Goal: Submit feedback/report problem: Provide input to the site owners about the experience or issues

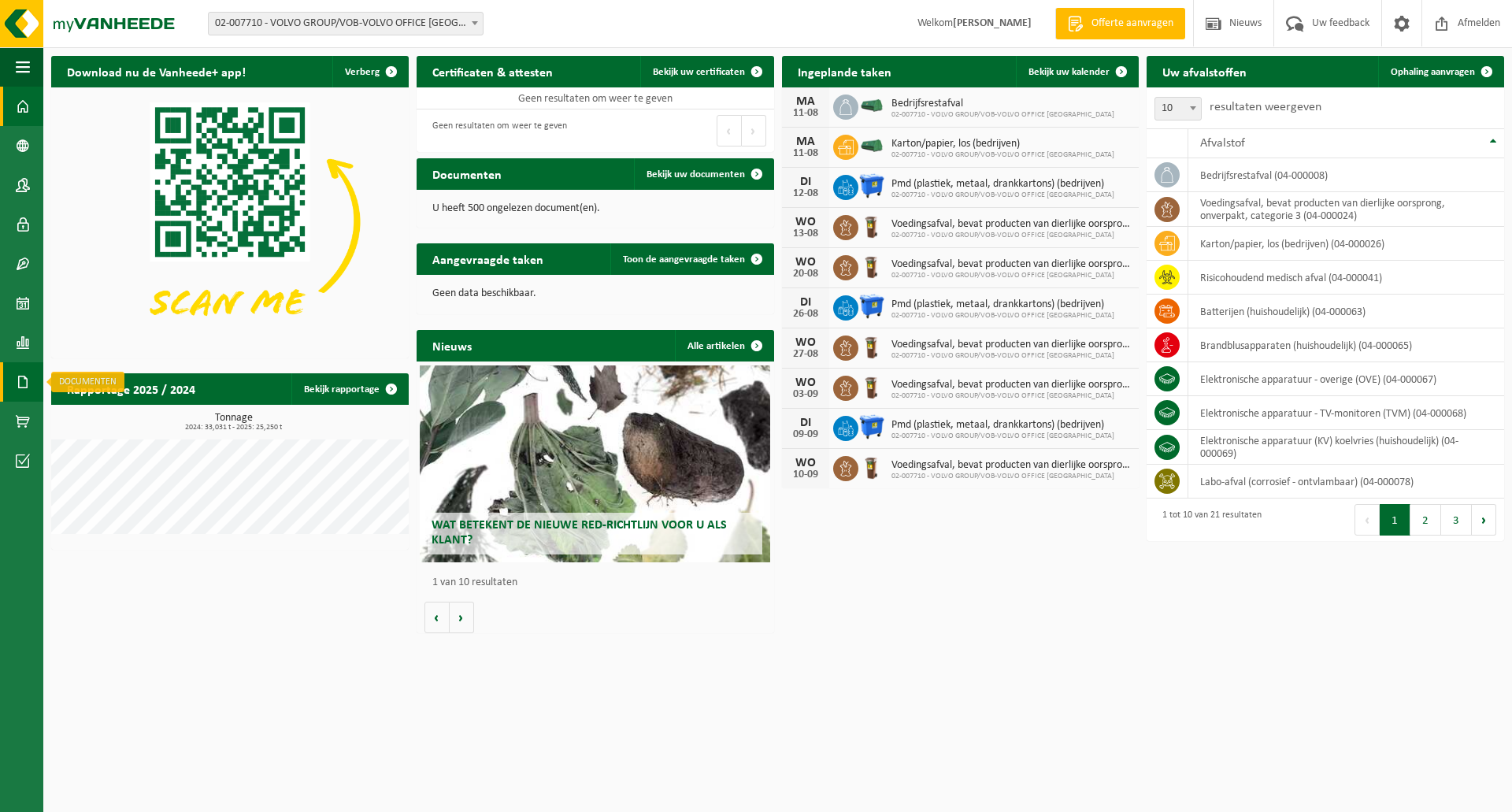
click at [20, 380] on span at bounding box center [23, 382] width 14 height 40
click at [138, 395] on link "Facturen" at bounding box center [108, 381] width 123 height 30
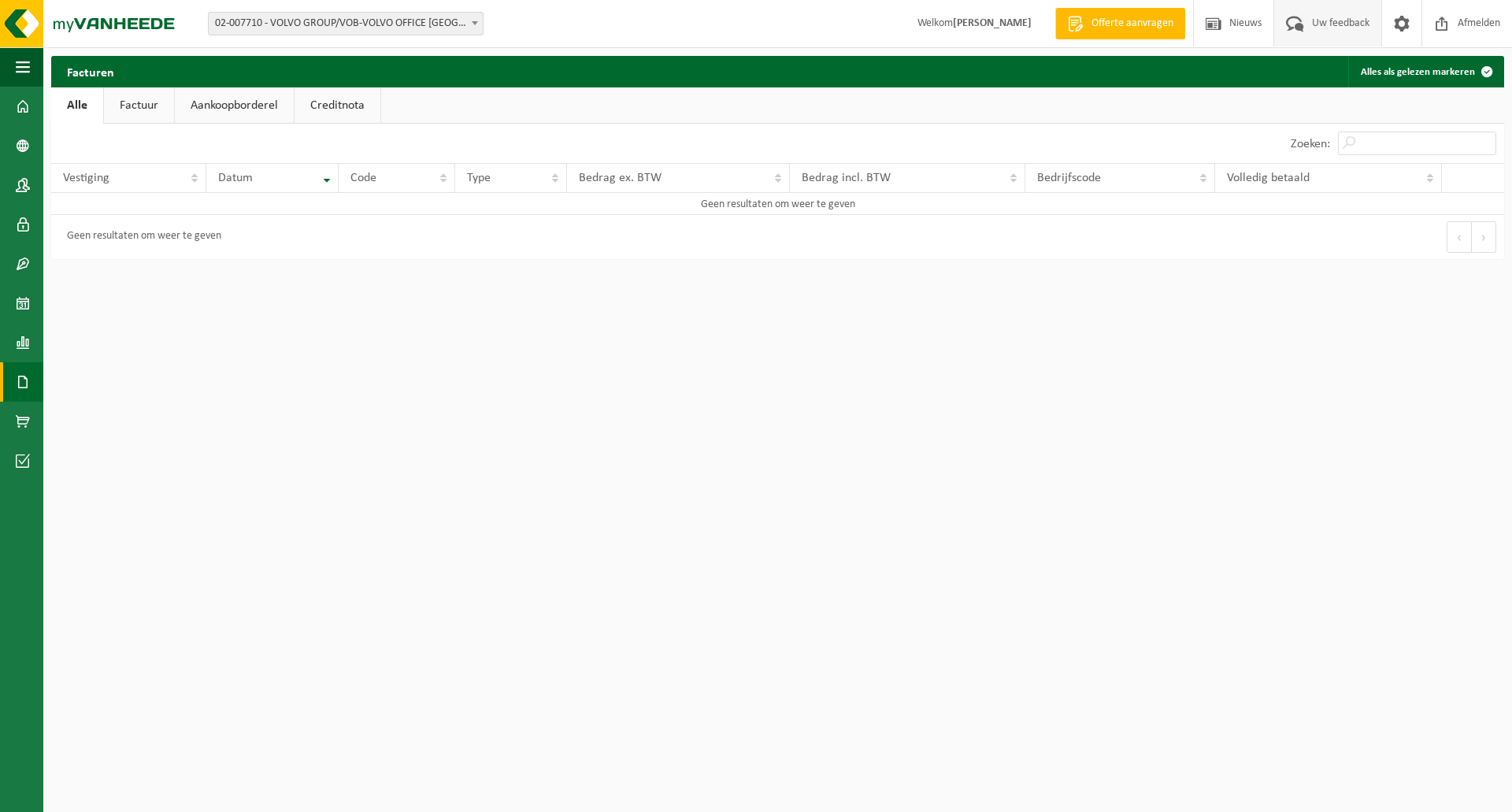
click at [1315, 25] on span "Uw feedback" at bounding box center [1340, 23] width 66 height 47
click at [1317, 22] on span "Uw feedback" at bounding box center [1340, 23] width 66 height 47
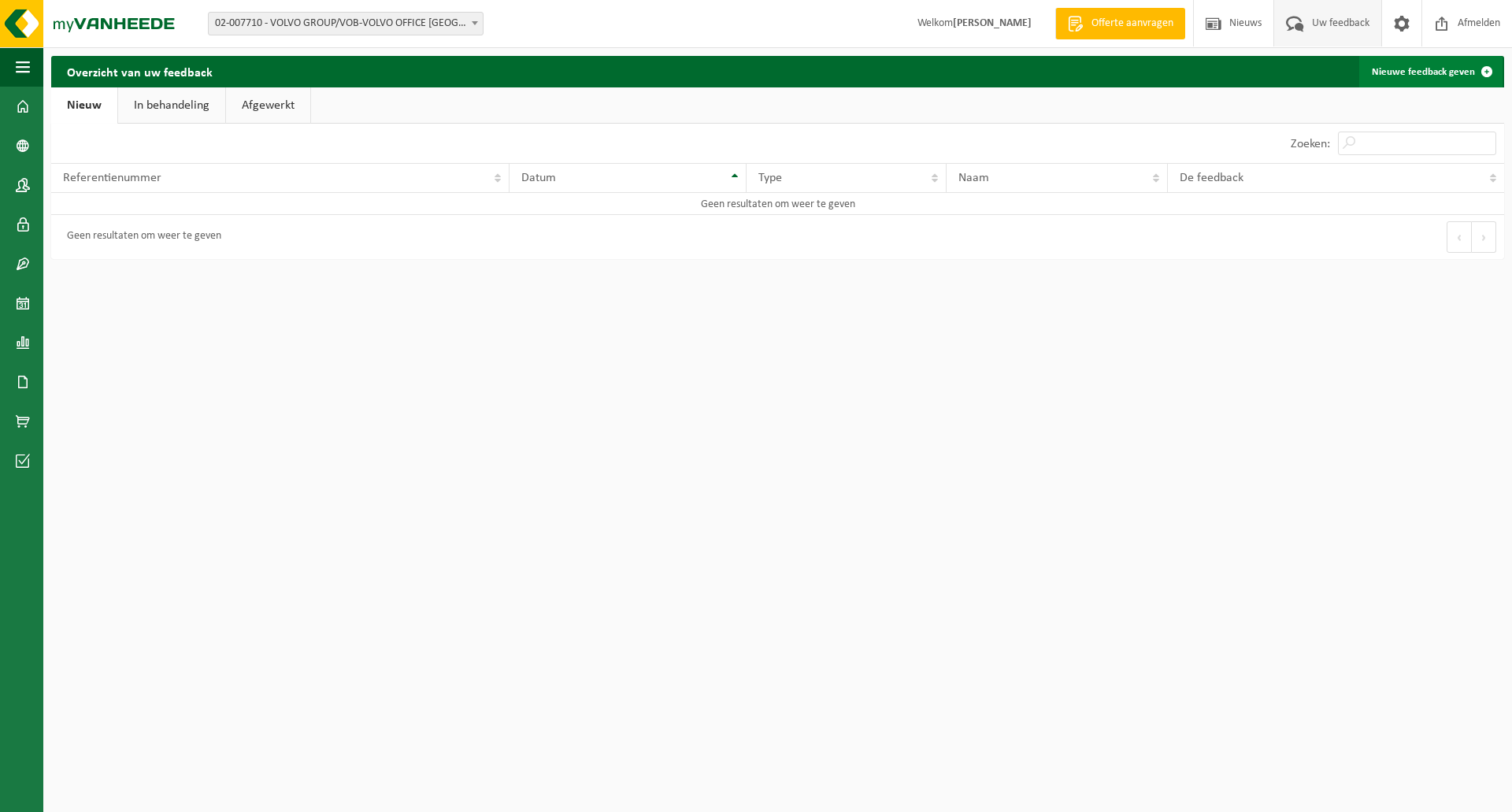
click at [1431, 73] on link "Nieuwe feedback geven" at bounding box center [1431, 72] width 143 height 32
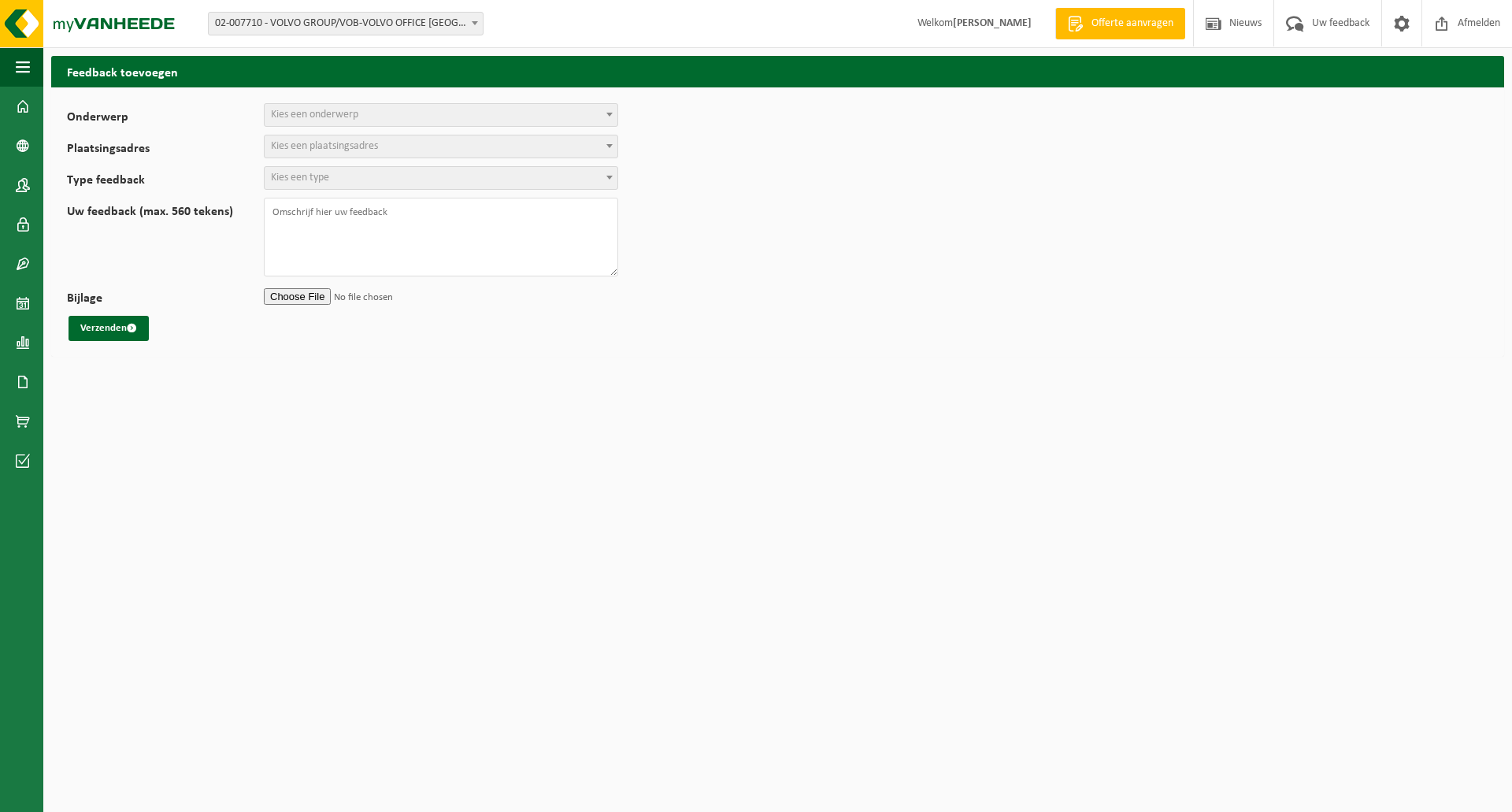
click at [438, 118] on span "Kies een onderwerp" at bounding box center [441, 115] width 353 height 22
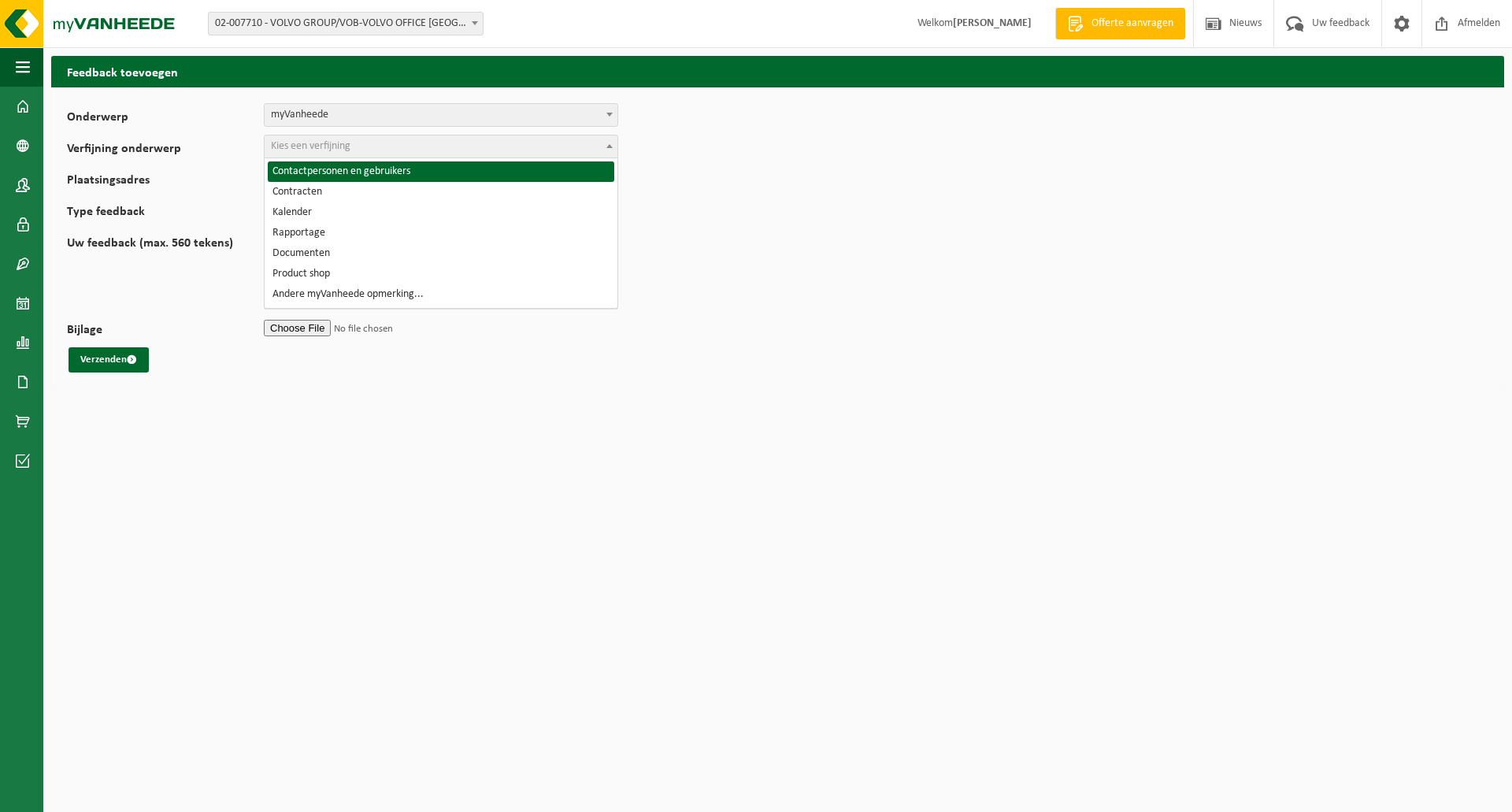
click at [334, 148] on span "Kies een verfijning" at bounding box center [311, 145] width 80 height 12
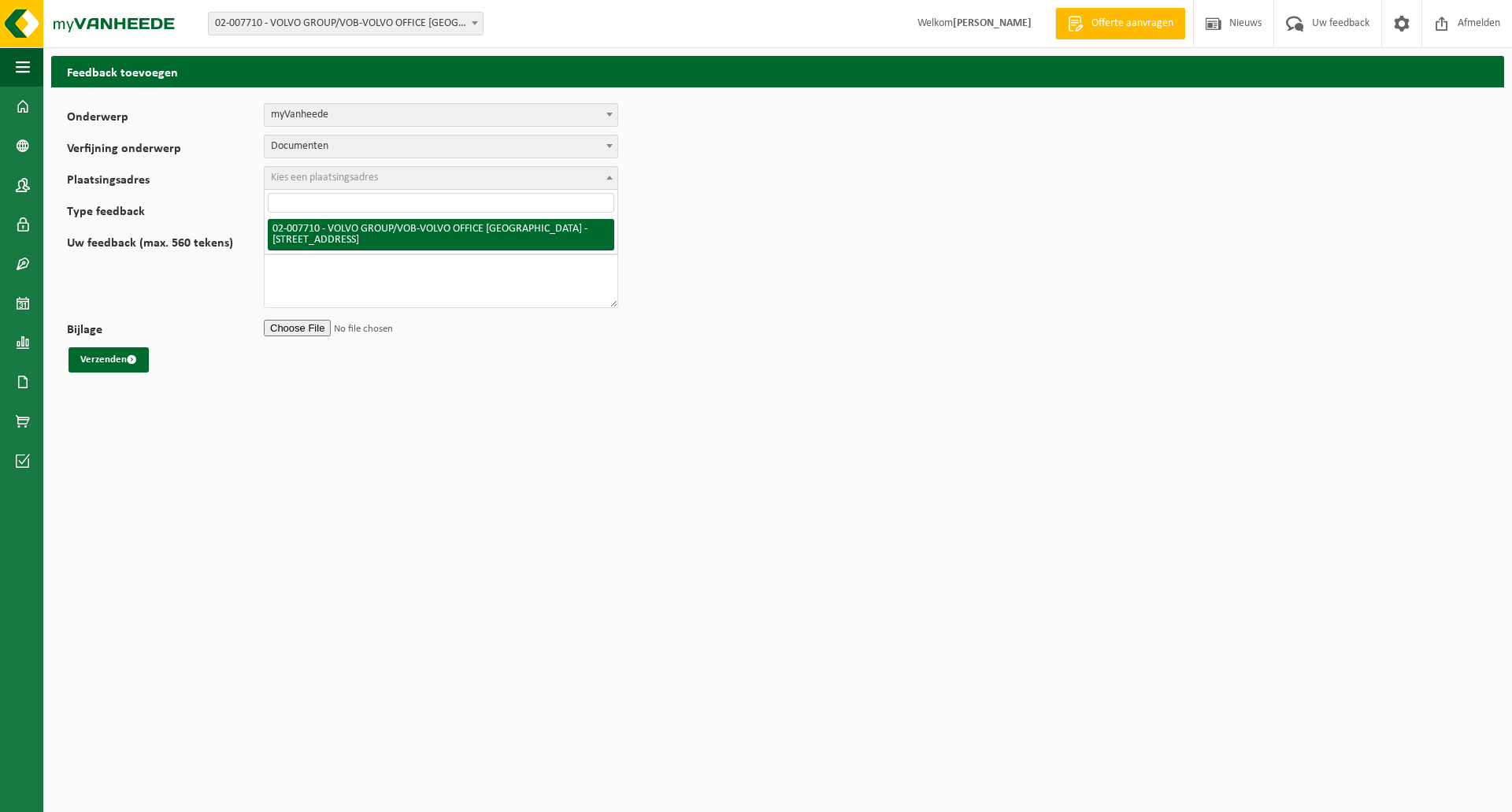
click at [319, 179] on span "Kies een plaatsingsadres" at bounding box center [324, 177] width 107 height 12
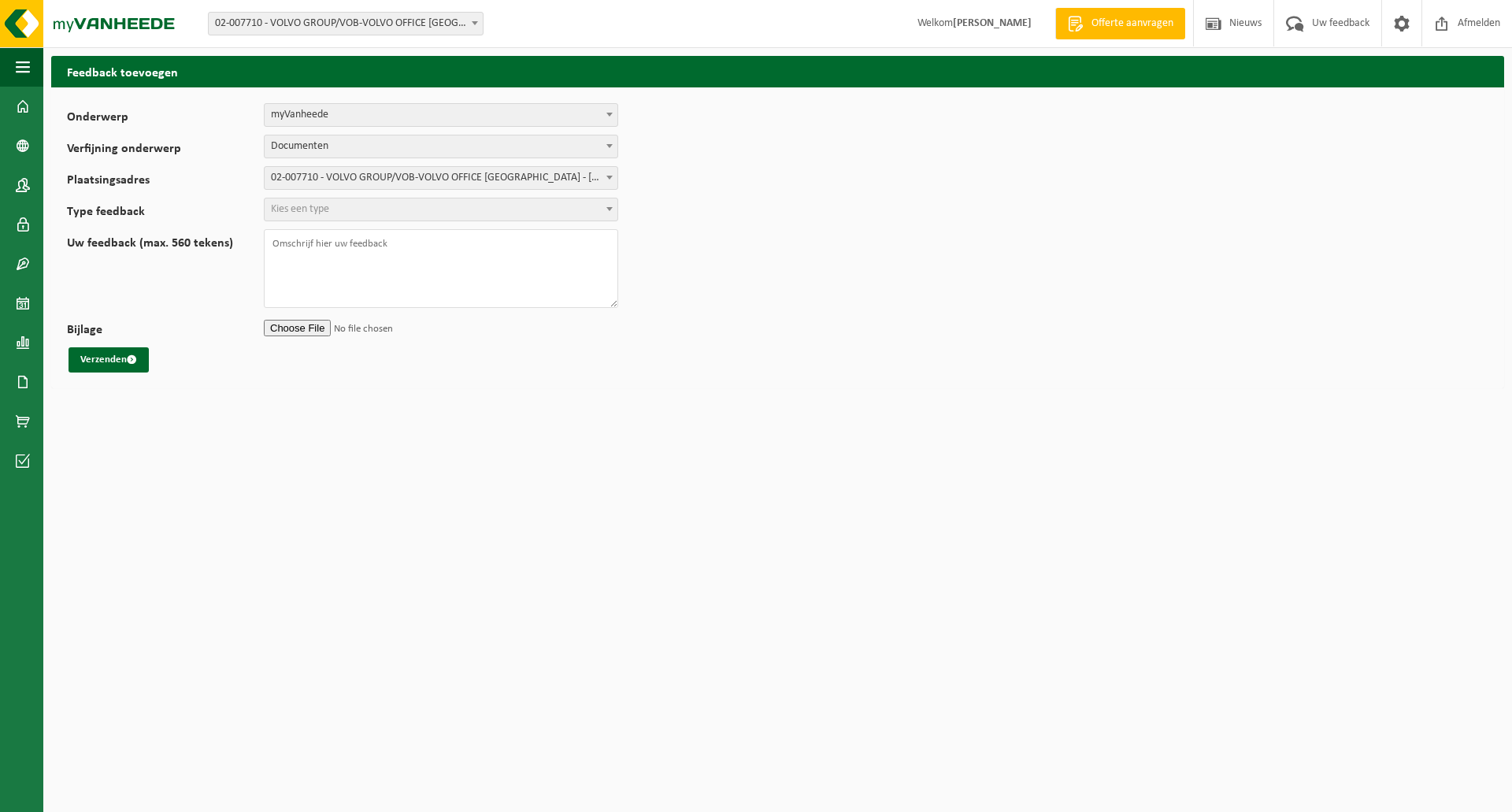
click at [316, 205] on span "Kies een type" at bounding box center [301, 209] width 59 height 12
click at [310, 269] on textarea "Uw feedback (max. 560 tekens)" at bounding box center [441, 269] width 354 height 79
drag, startPoint x: 351, startPoint y: 247, endPoint x: 301, endPoint y: 247, distance: 50.0
click at [301, 247] on textarea "Beste, ik kan" at bounding box center [441, 269] width 354 height 79
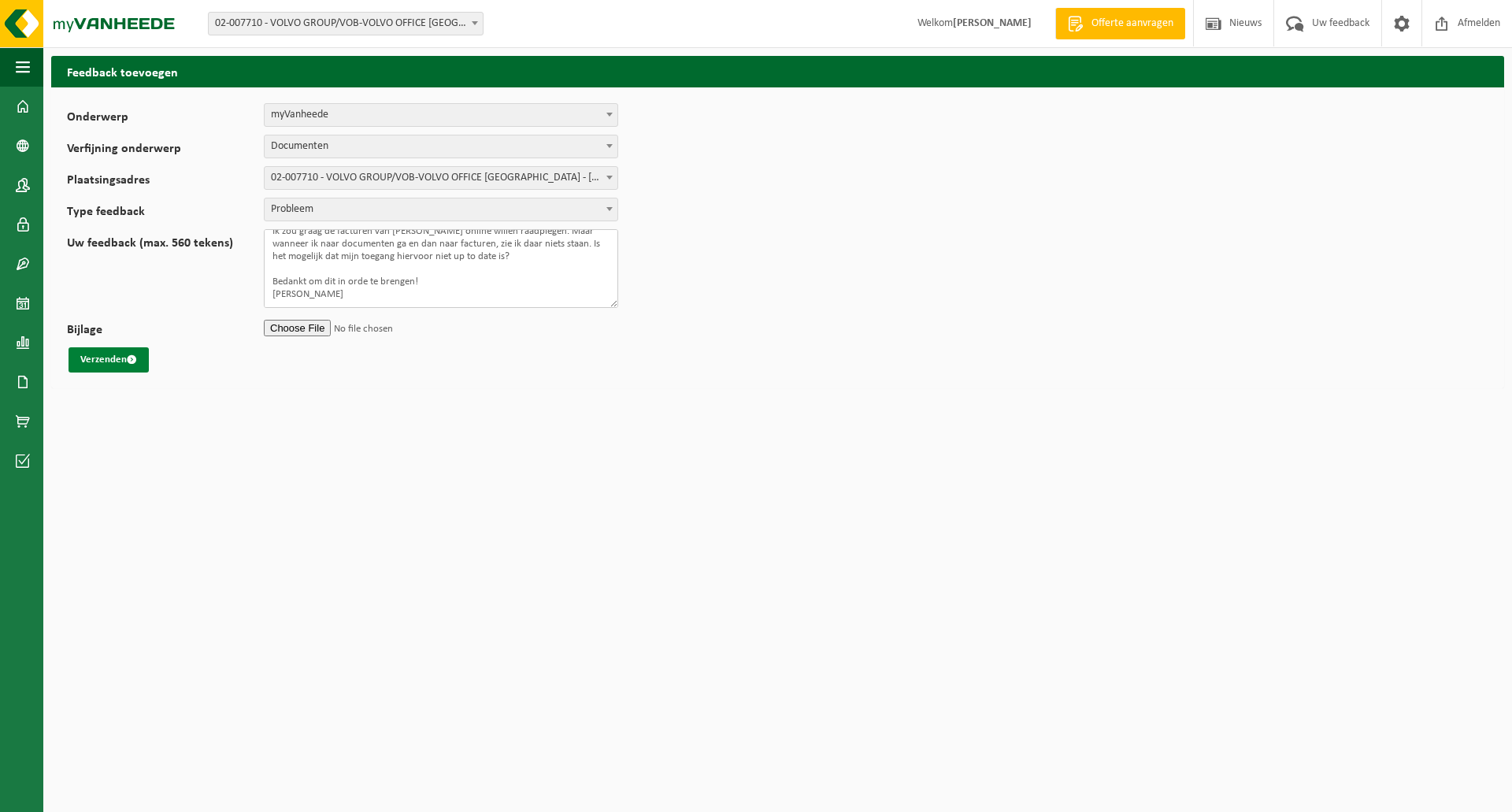
type textarea "Beste, Ik zou graag de facturen van [PERSON_NAME] online willen raadplegen. Maa…"
click at [103, 360] on button "Verzenden" at bounding box center [109, 360] width 81 height 25
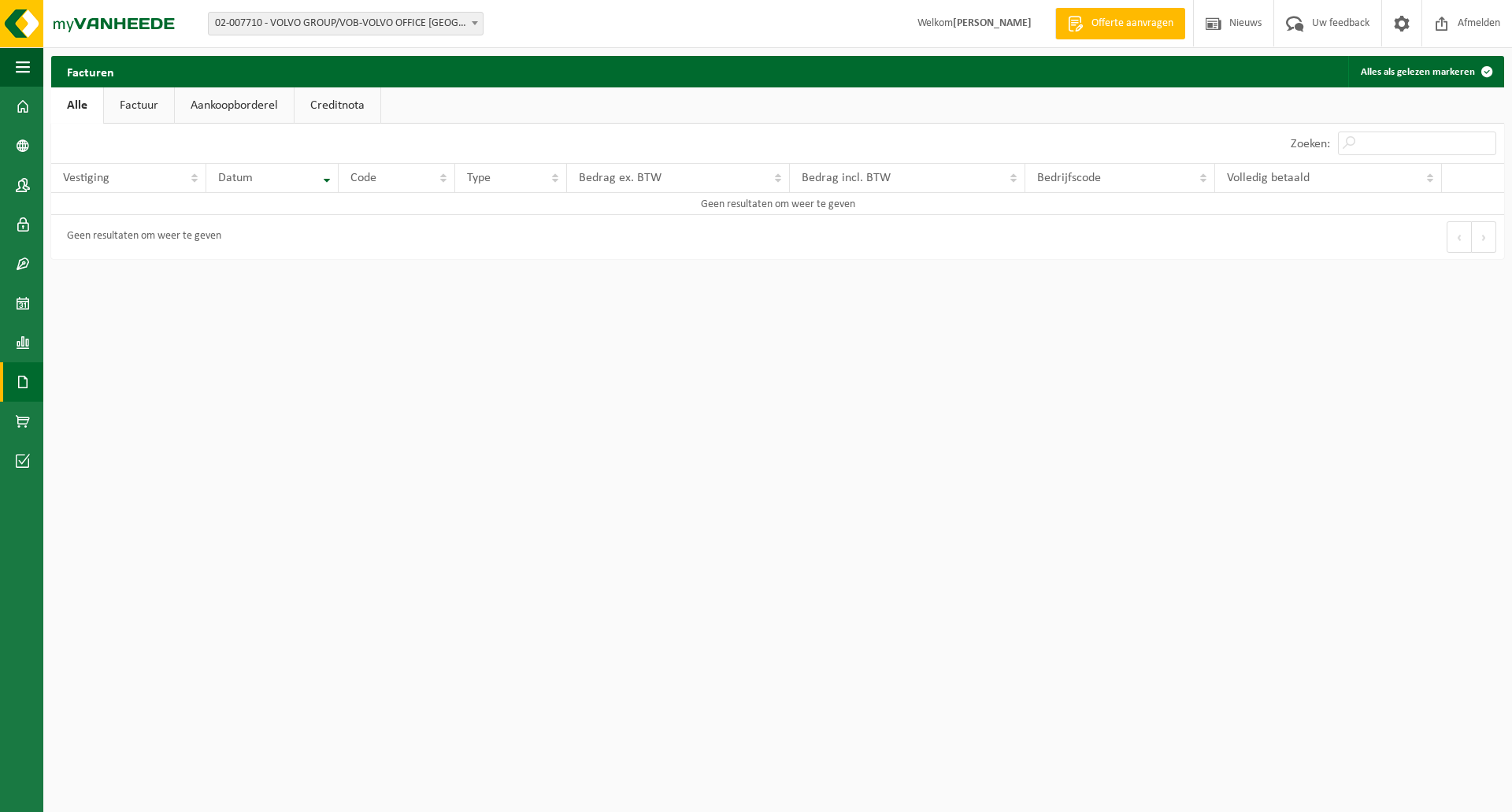
click at [142, 109] on link "Factuur" at bounding box center [138, 106] width 70 height 36
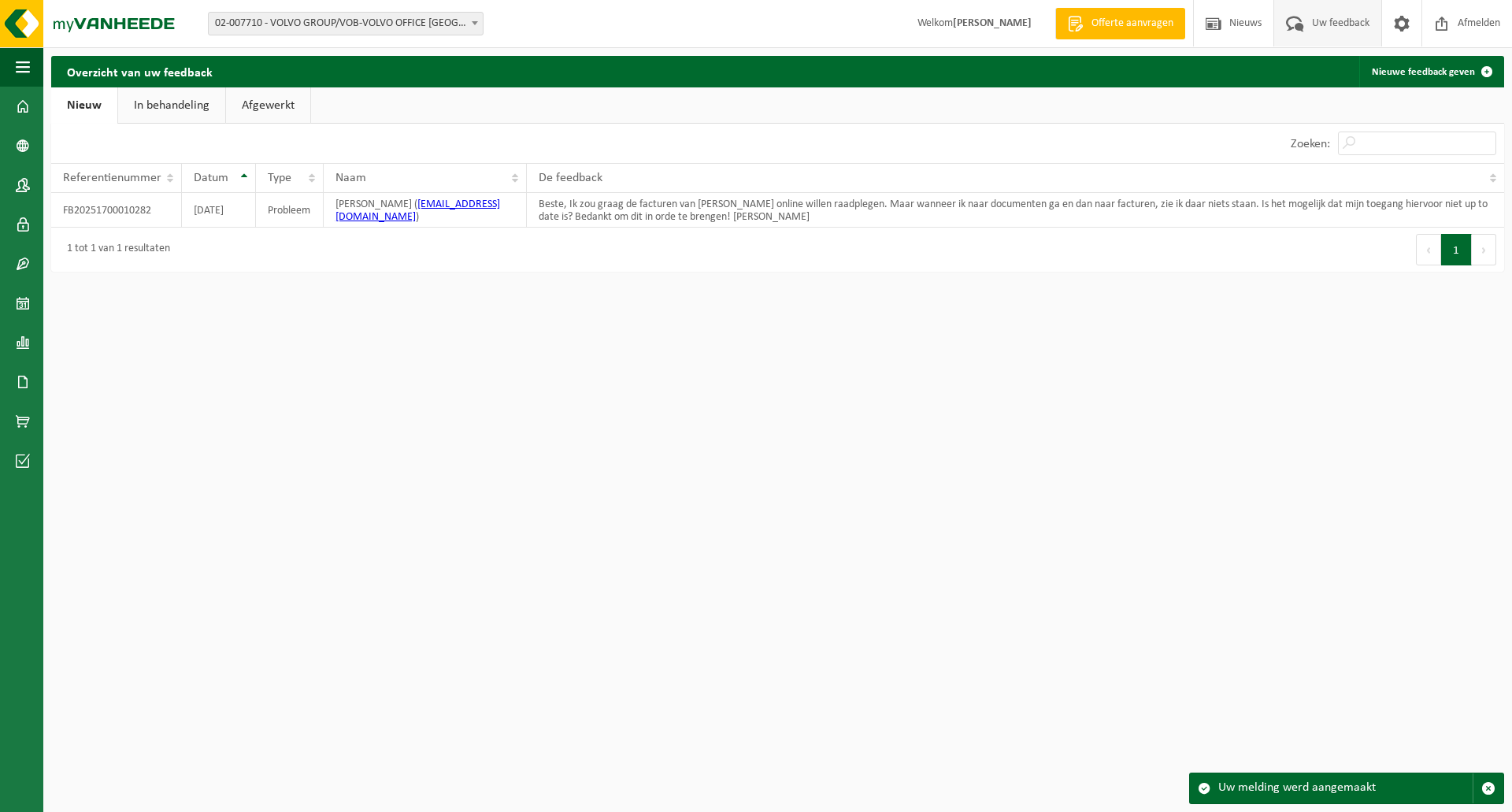
click at [152, 109] on link "In behandeling" at bounding box center [171, 106] width 107 height 36
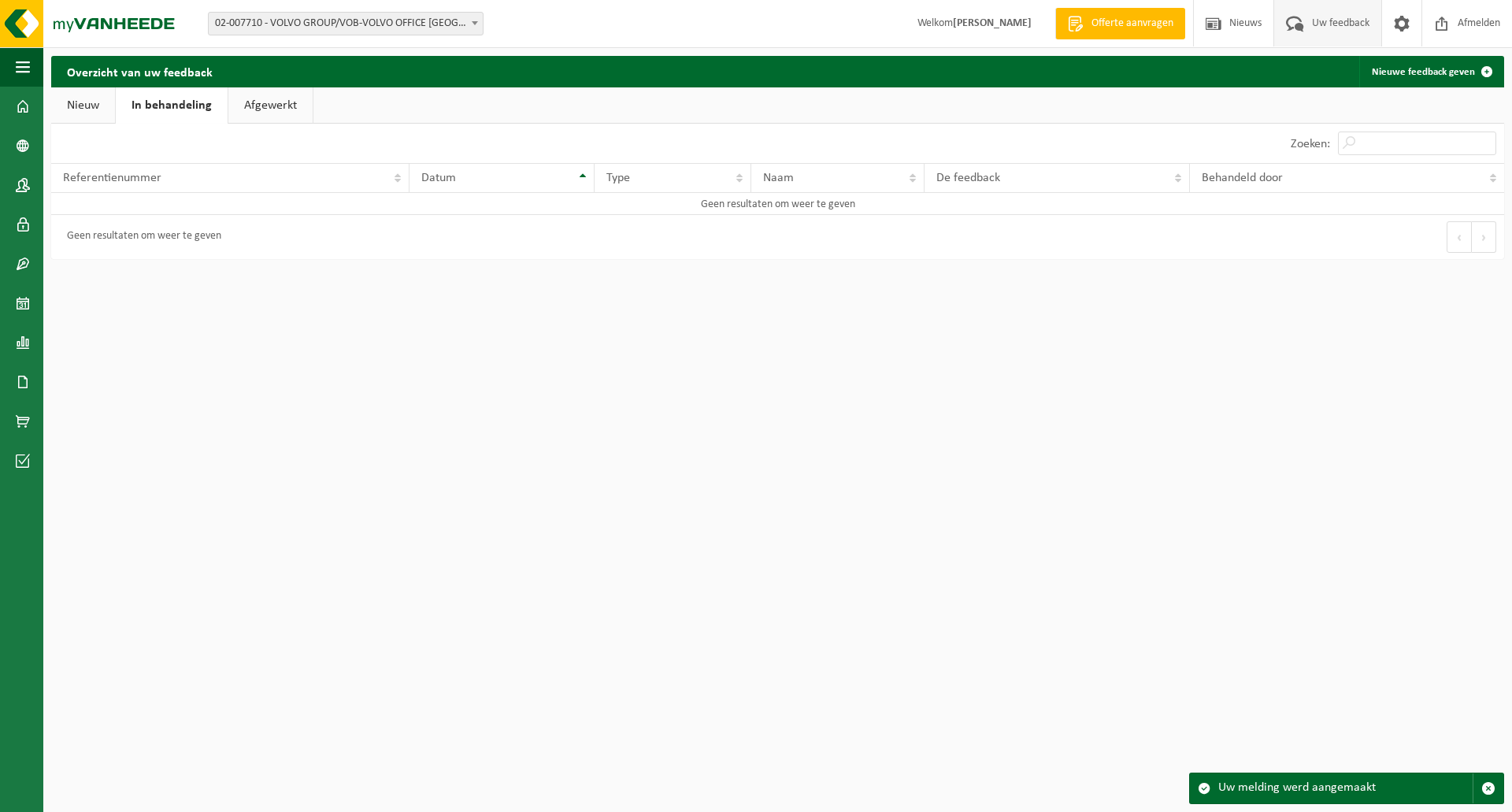
click at [107, 110] on link "Nieuw" at bounding box center [83, 106] width 64 height 36
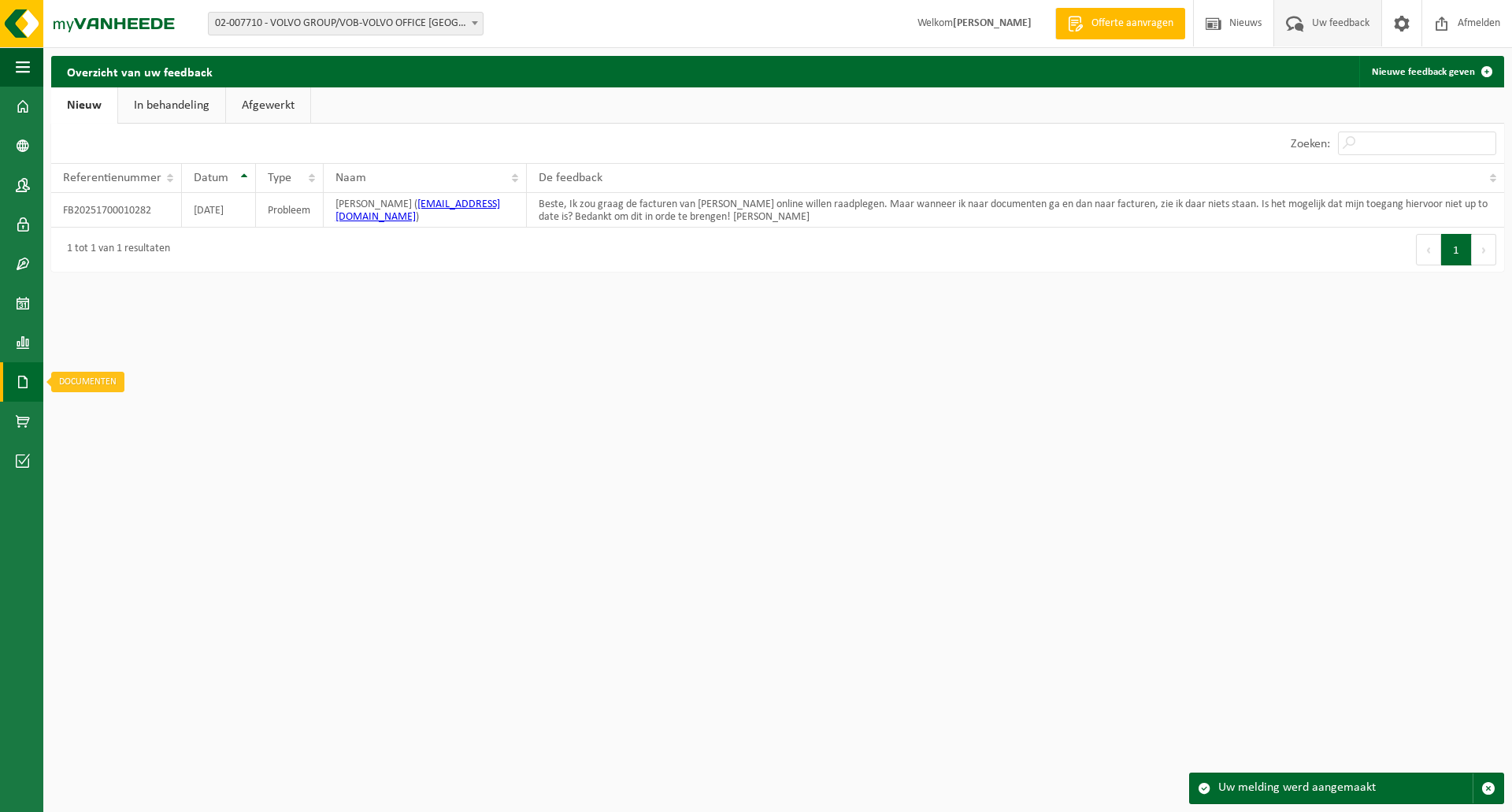
click at [31, 383] on link "Documenten" at bounding box center [21, 382] width 43 height 40
click at [94, 386] on span "Facturen" at bounding box center [112, 382] width 42 height 30
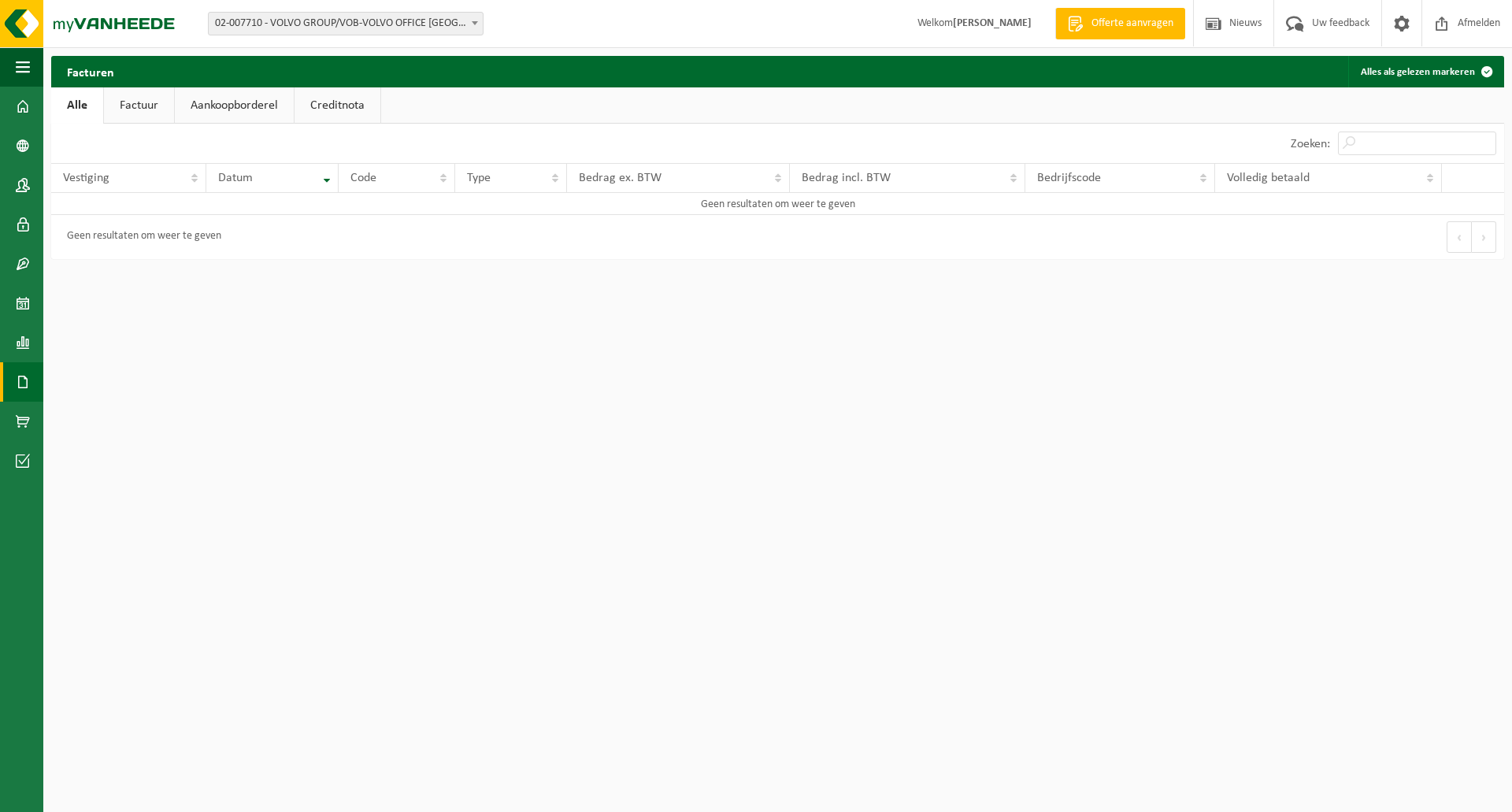
click at [168, 103] on link "Factuur" at bounding box center [138, 106] width 70 height 36
click at [266, 106] on link "Aankoopborderel" at bounding box center [236, 106] width 119 height 36
click at [335, 104] on link "Creditnota" at bounding box center [344, 106] width 86 height 36
click at [81, 115] on link "Alle" at bounding box center [77, 106] width 51 height 36
click at [28, 104] on span at bounding box center [23, 107] width 14 height 40
